Goal: Transaction & Acquisition: Purchase product/service

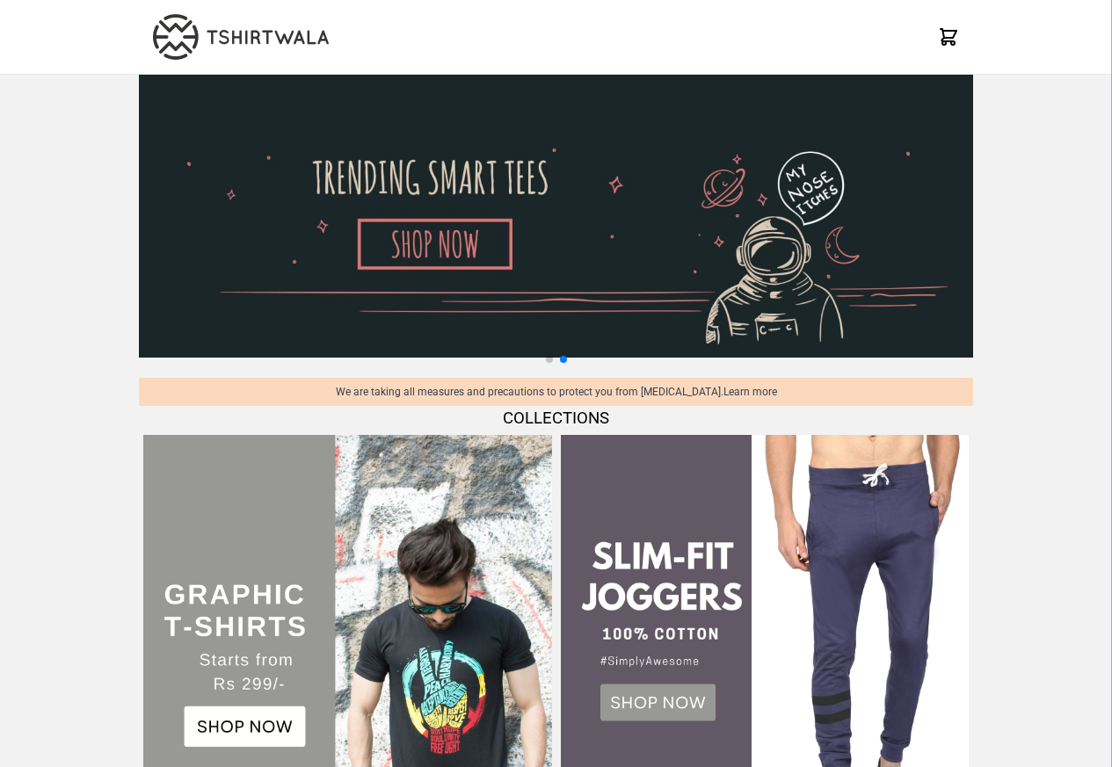
click at [235, 734] on img at bounding box center [347, 639] width 408 height 408
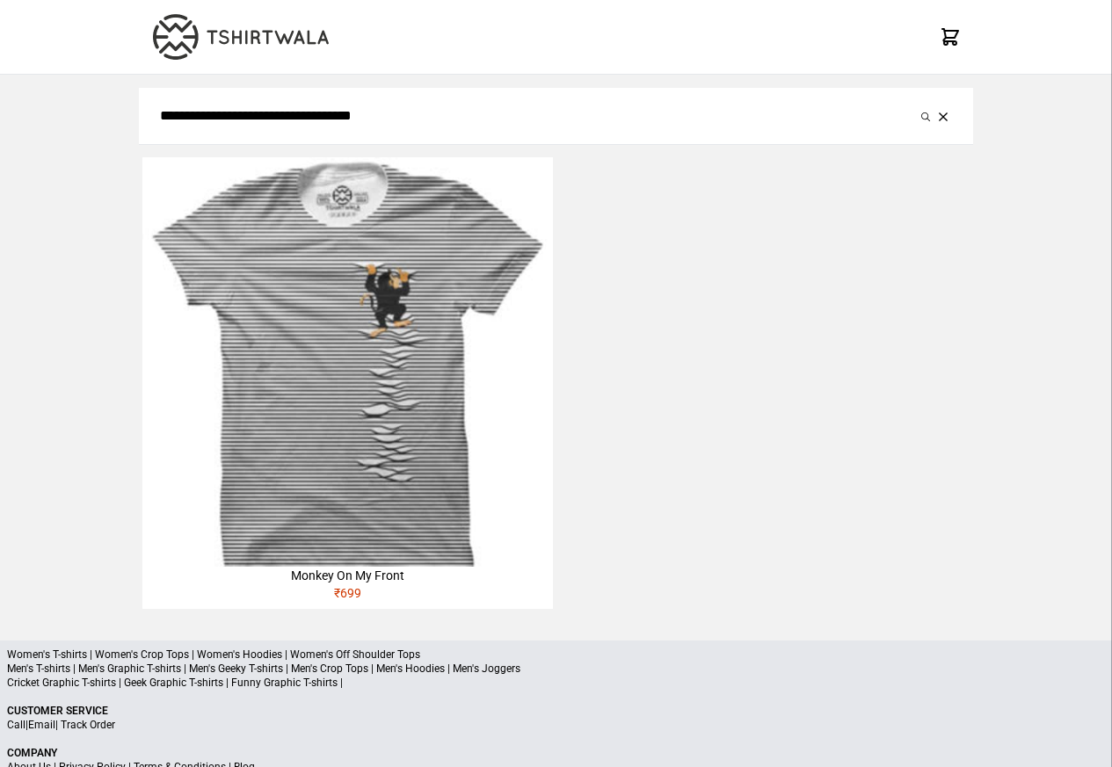
click at [312, 580] on div "Monkey On My Front" at bounding box center [347, 576] width 410 height 18
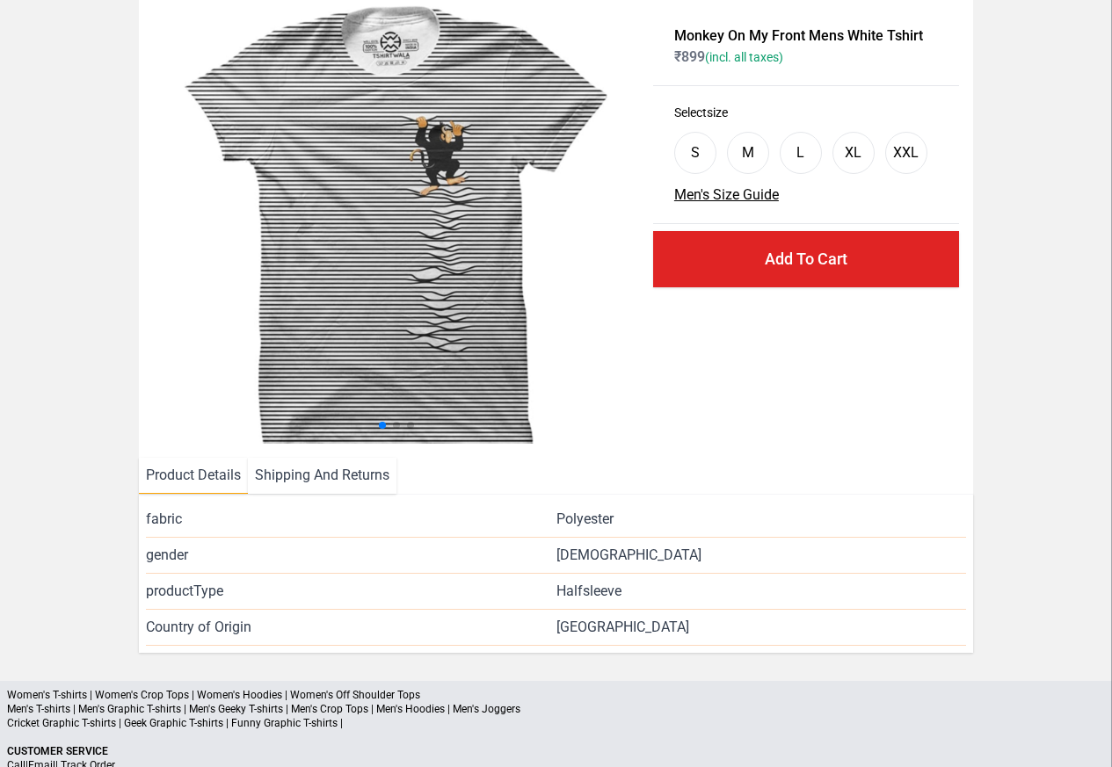
scroll to position [213, 0]
